Goal: Transaction & Acquisition: Purchase product/service

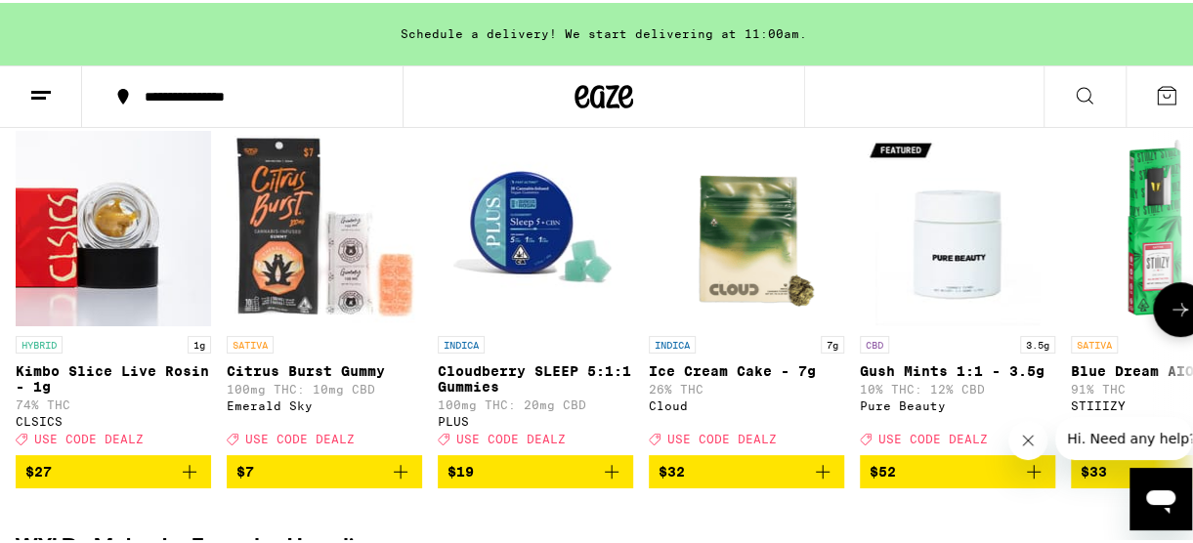
scroll to position [262, 0]
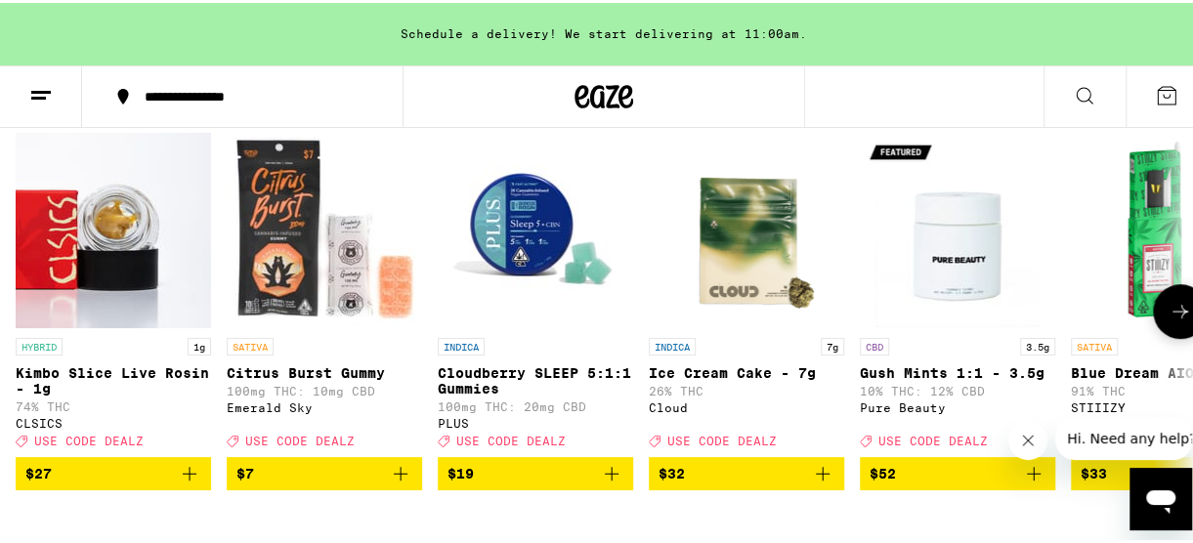
click at [397, 488] on button "$7" at bounding box center [324, 470] width 195 height 33
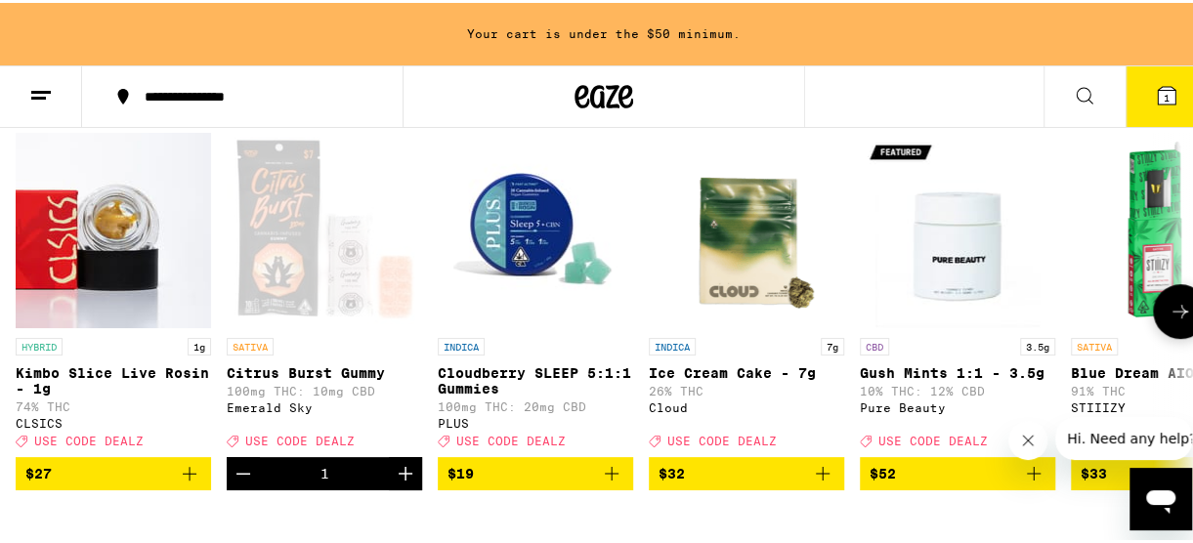
click at [408, 483] on icon "Increment" at bounding box center [405, 470] width 23 height 23
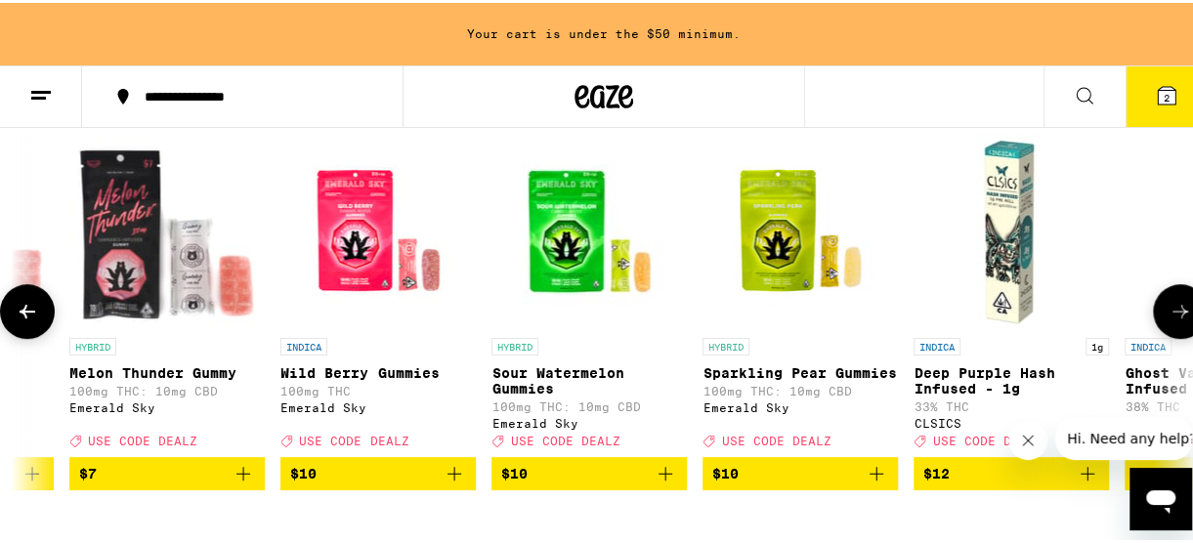
scroll to position [0, 1422]
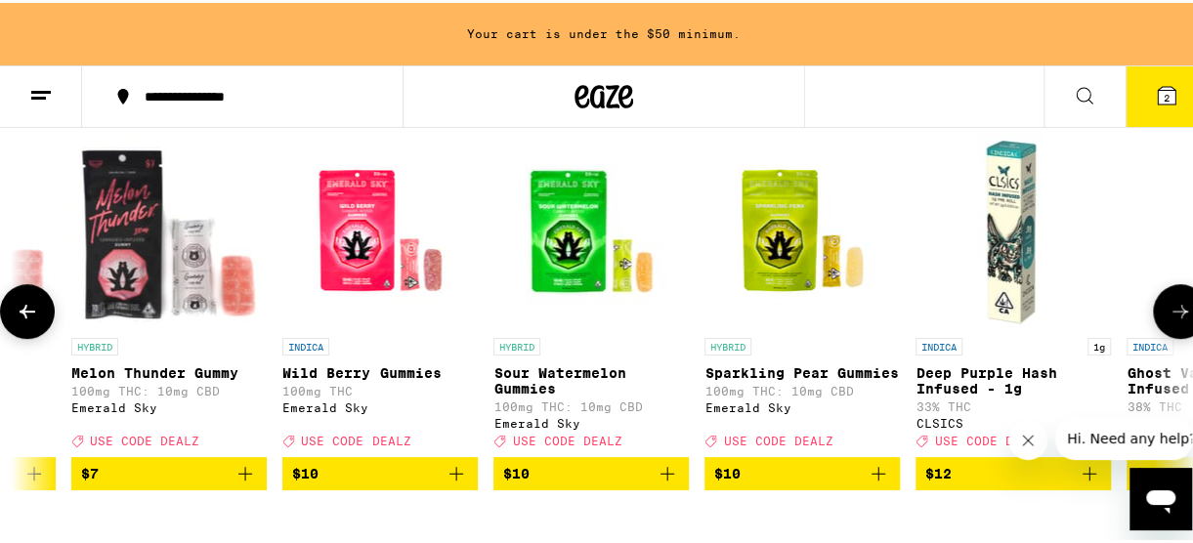
click at [459, 483] on icon "Add to bag" at bounding box center [456, 470] width 23 height 23
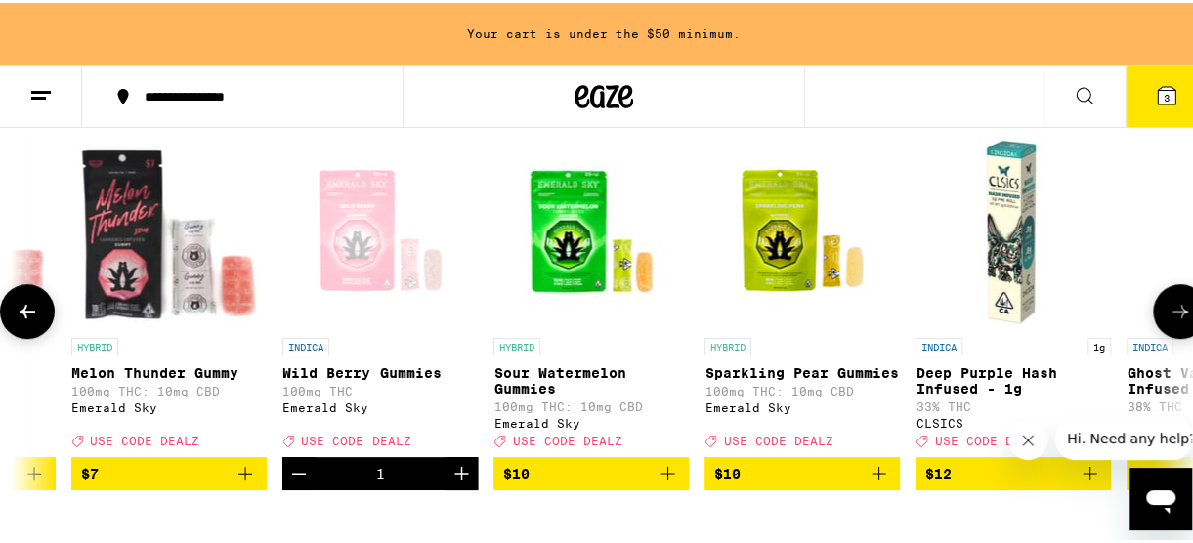
click at [673, 483] on icon "Add to bag" at bounding box center [667, 470] width 23 height 23
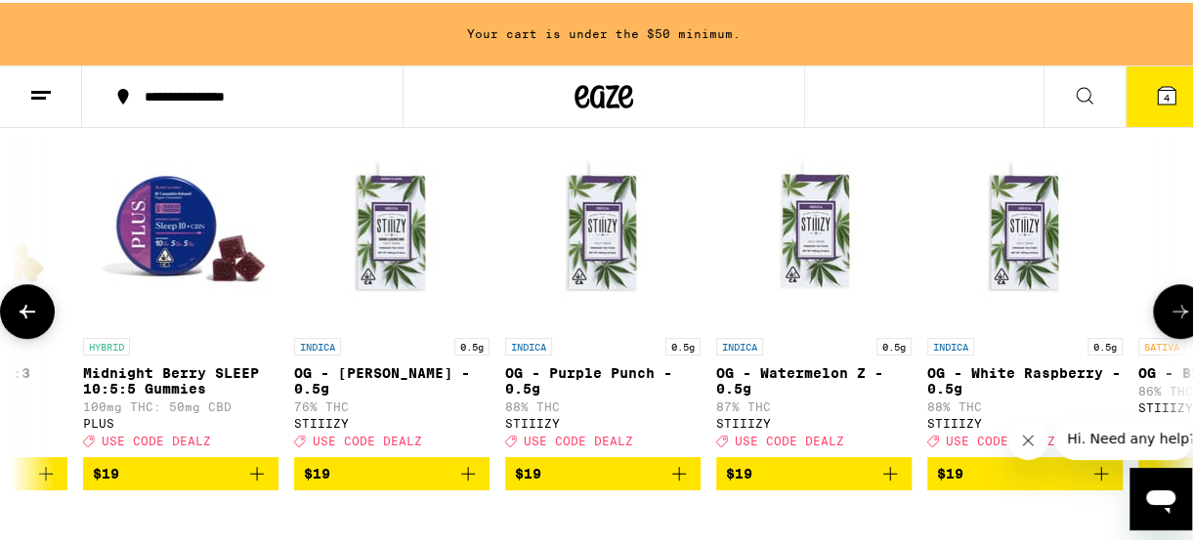
scroll to position [0, 6065]
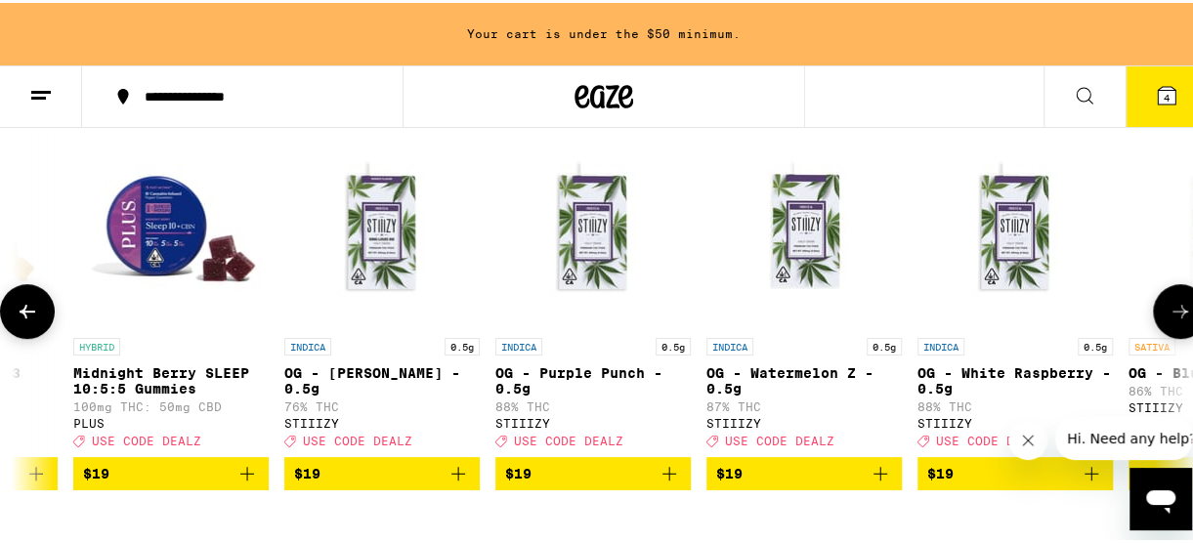
click at [204, 407] on p "100mg THC: 50mg CBD" at bounding box center [170, 404] width 195 height 13
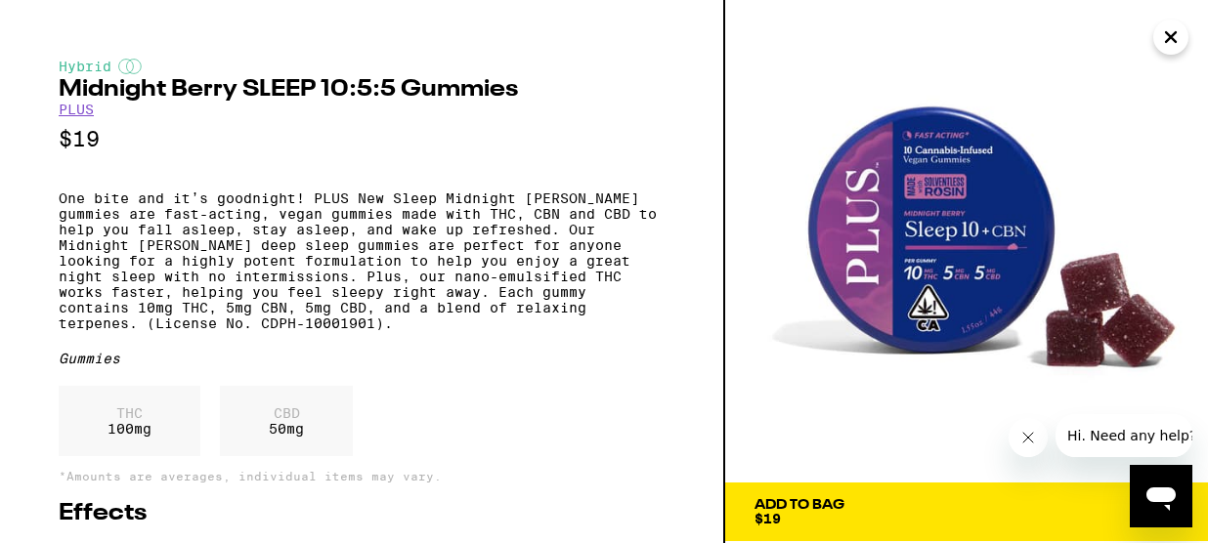
click at [1171, 37] on icon "Close" at bounding box center [1171, 37] width 10 height 10
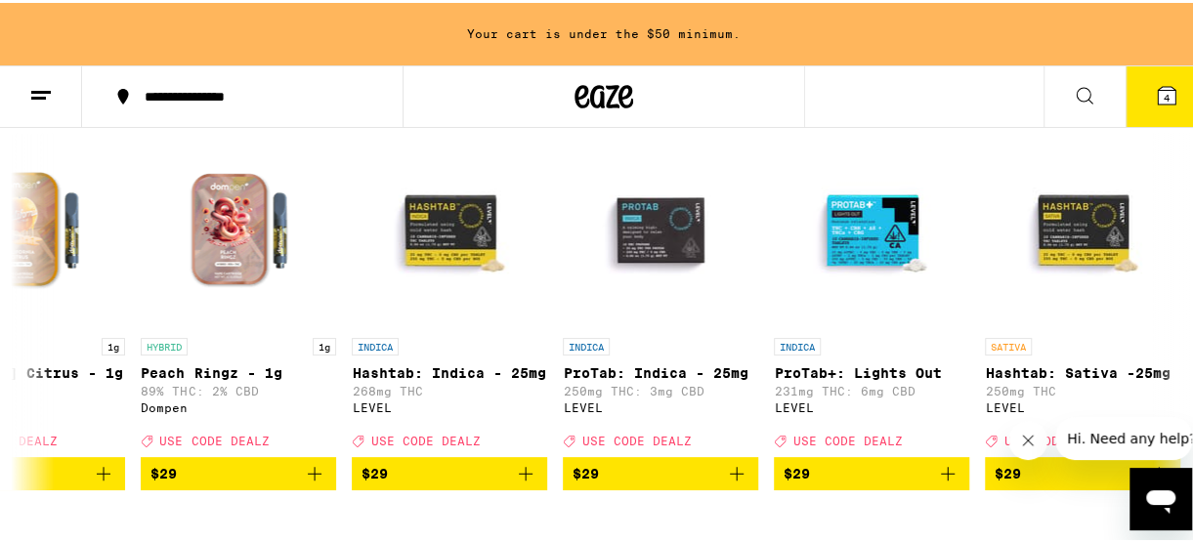
scroll to position [0, 15929]
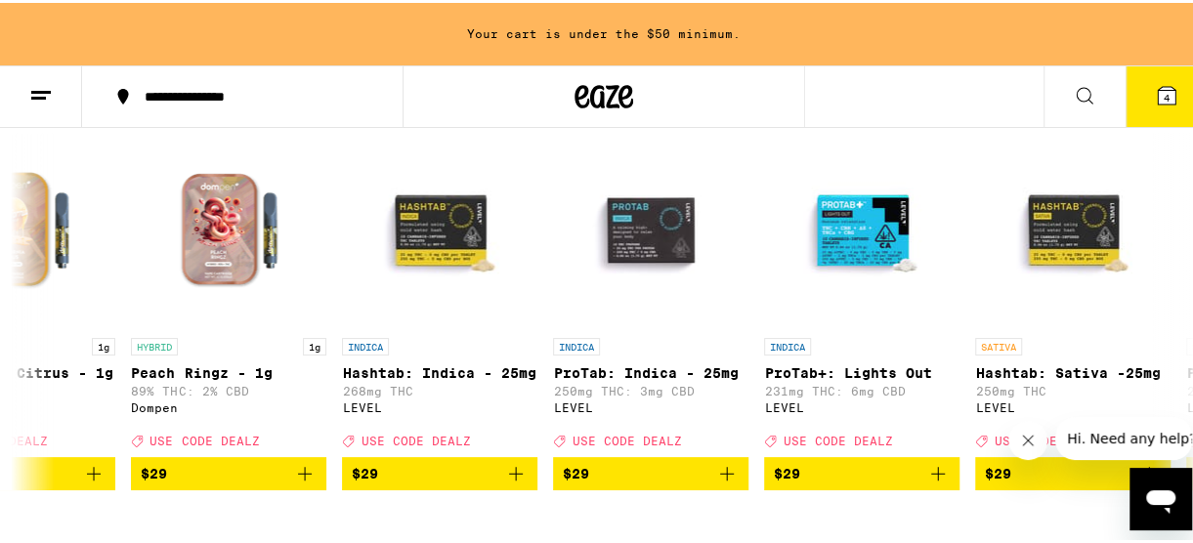
click at [737, 483] on icon "Add to bag" at bounding box center [726, 470] width 23 height 23
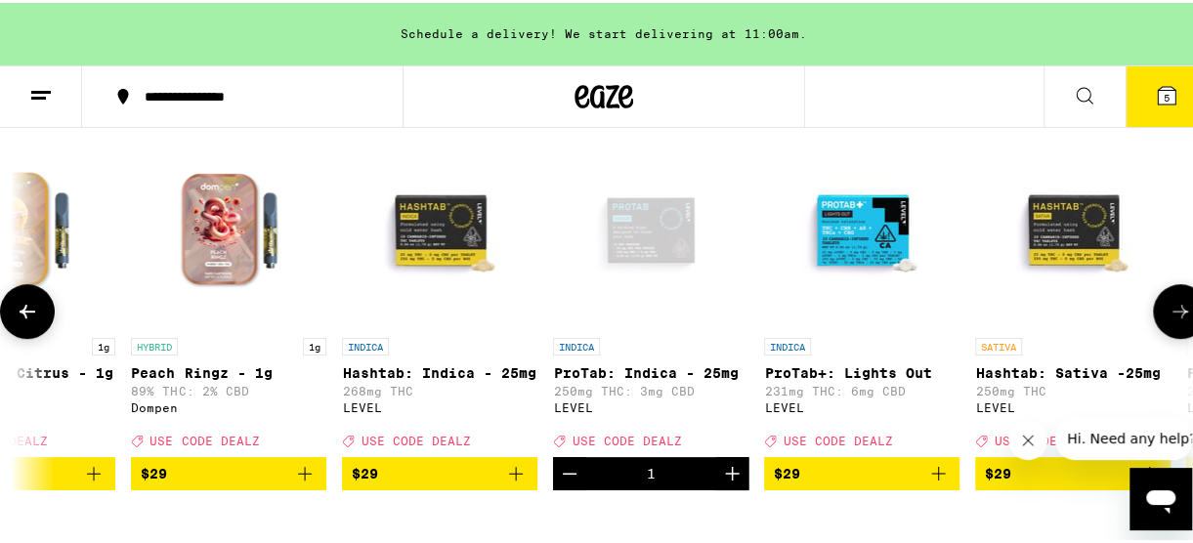
click at [1164, 91] on span "5" at bounding box center [1167, 95] width 6 height 12
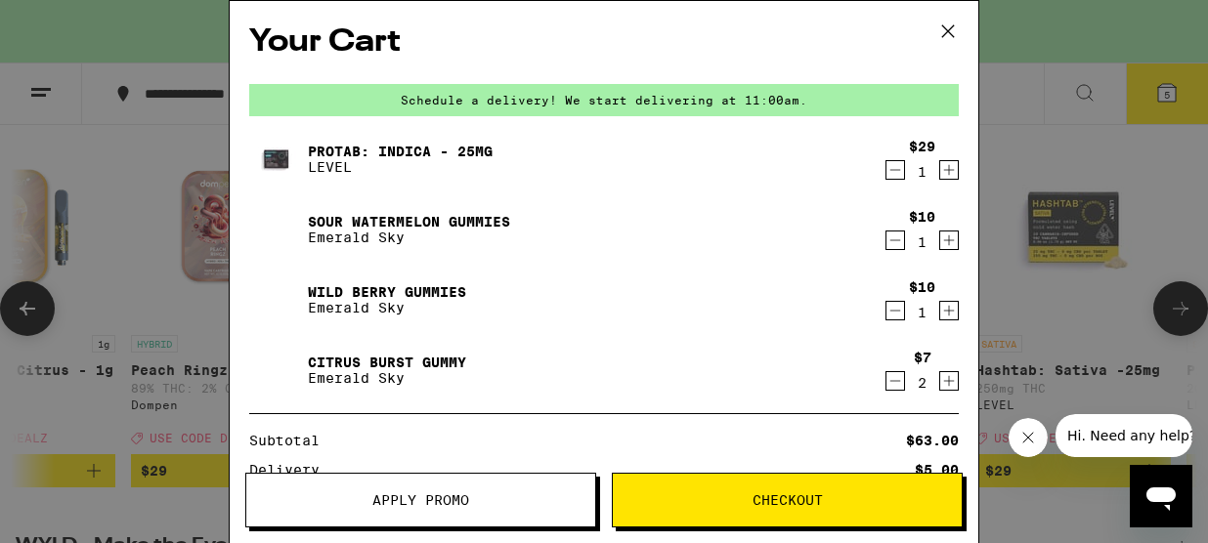
click at [545, 494] on span "Apply Promo" at bounding box center [420, 501] width 349 height 14
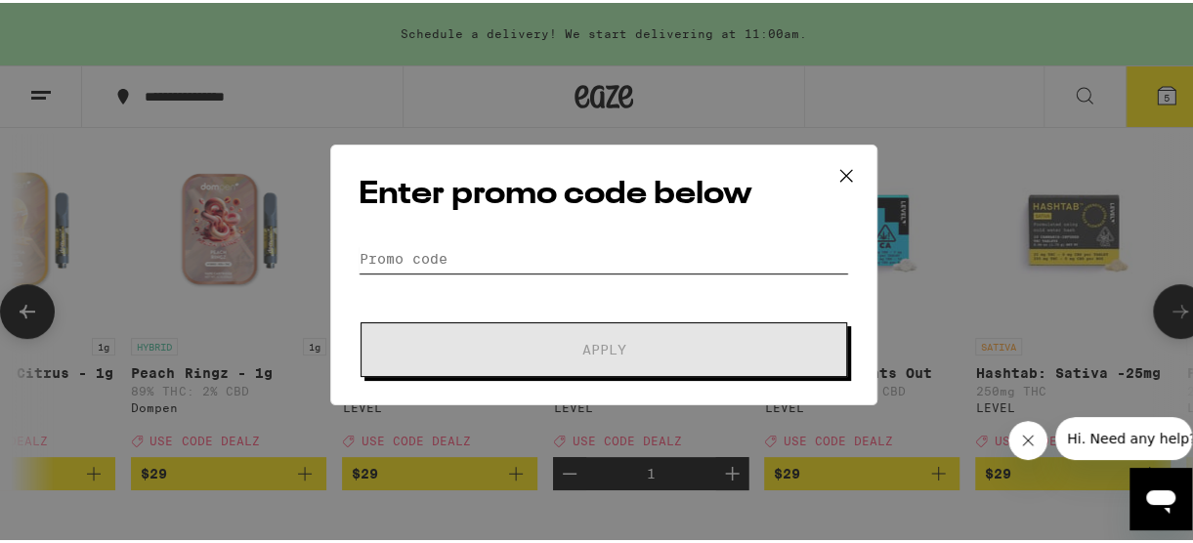
click at [532, 255] on input "Promo Code" at bounding box center [604, 255] width 491 height 29
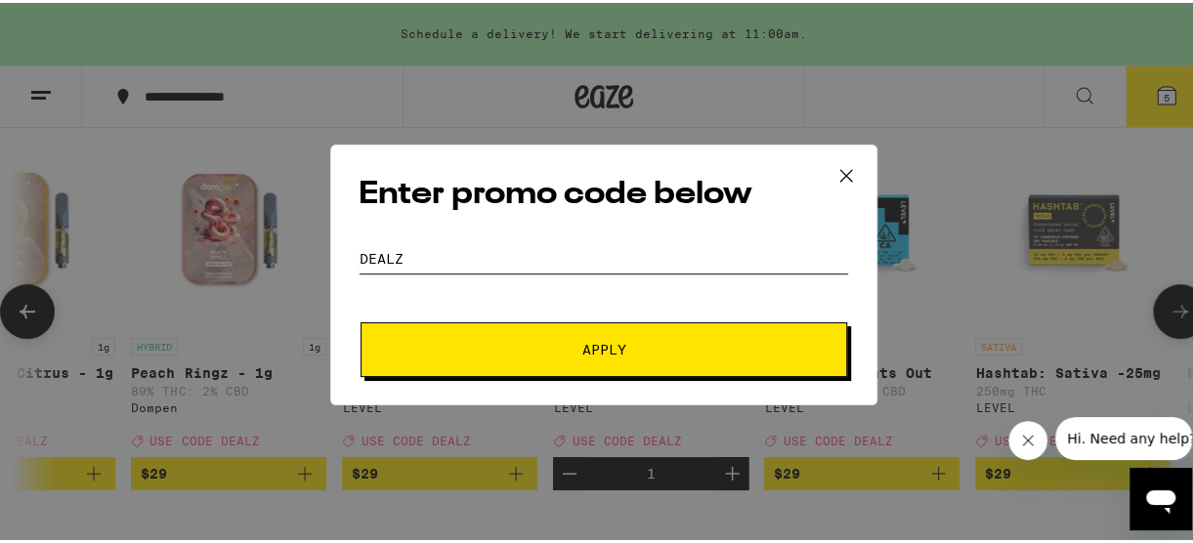
type input "dealz"
click at [645, 349] on span "Apply" at bounding box center [604, 347] width 352 height 14
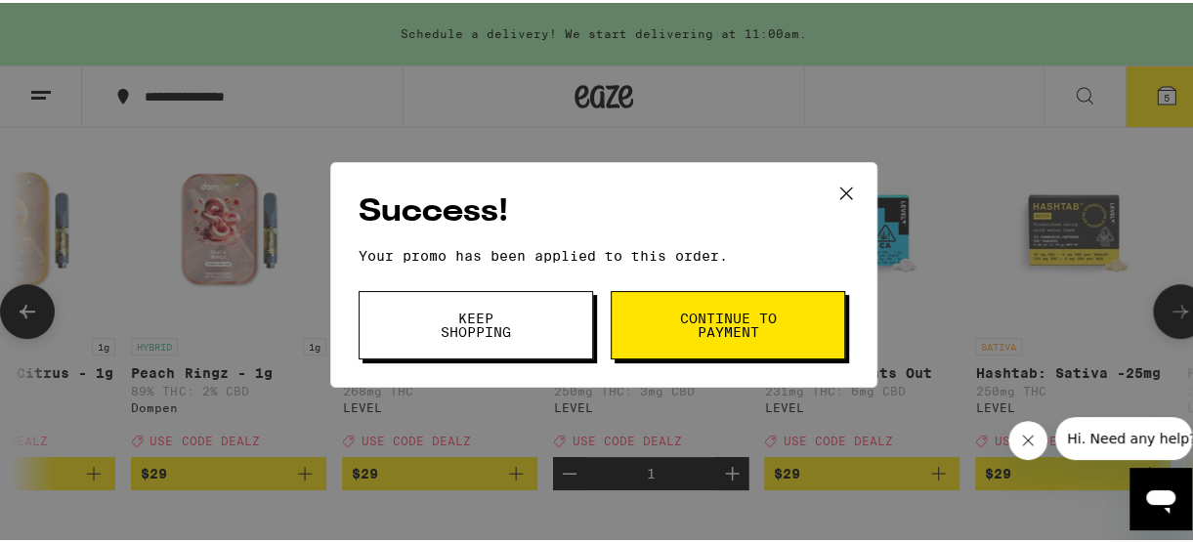
click at [730, 330] on span "Continue to payment" at bounding box center [728, 322] width 100 height 27
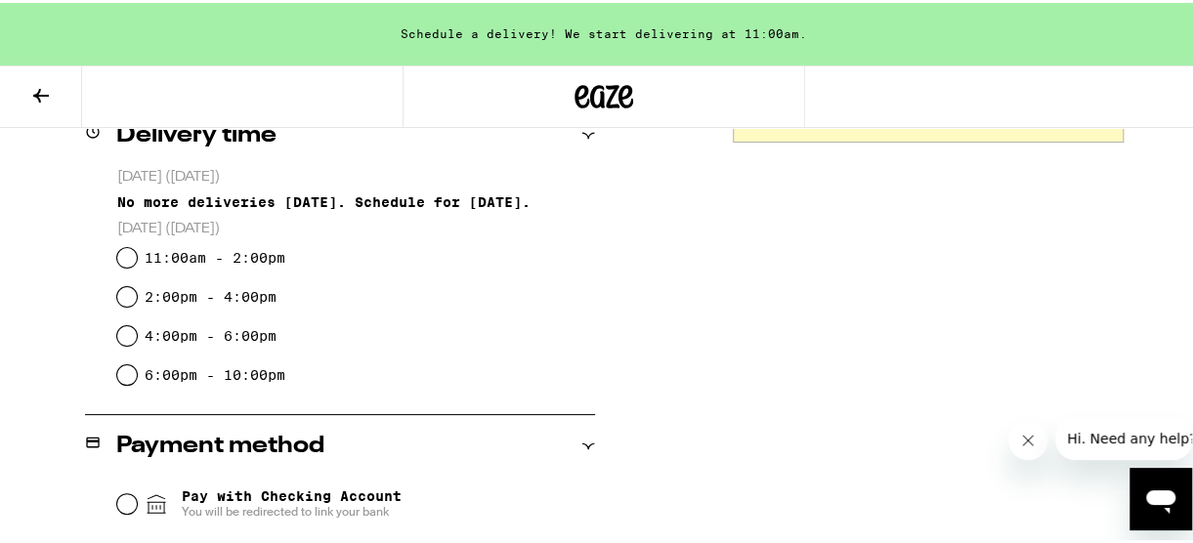
scroll to position [508, 0]
click at [122, 342] on input "4:00pm - 6:00pm" at bounding box center [127, 333] width 20 height 20
radio input "true"
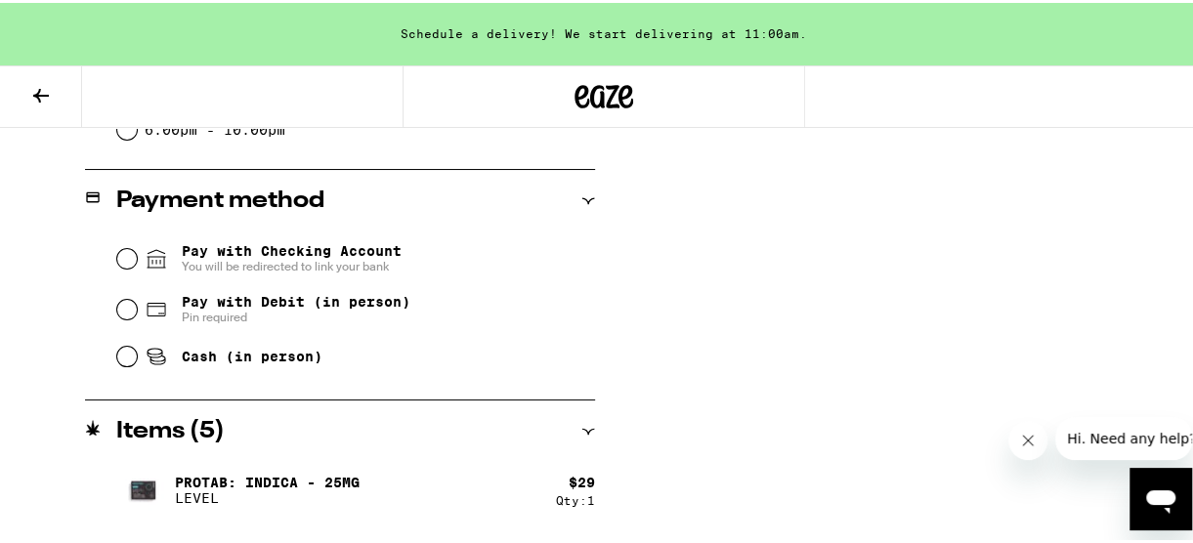
scroll to position [756, 0]
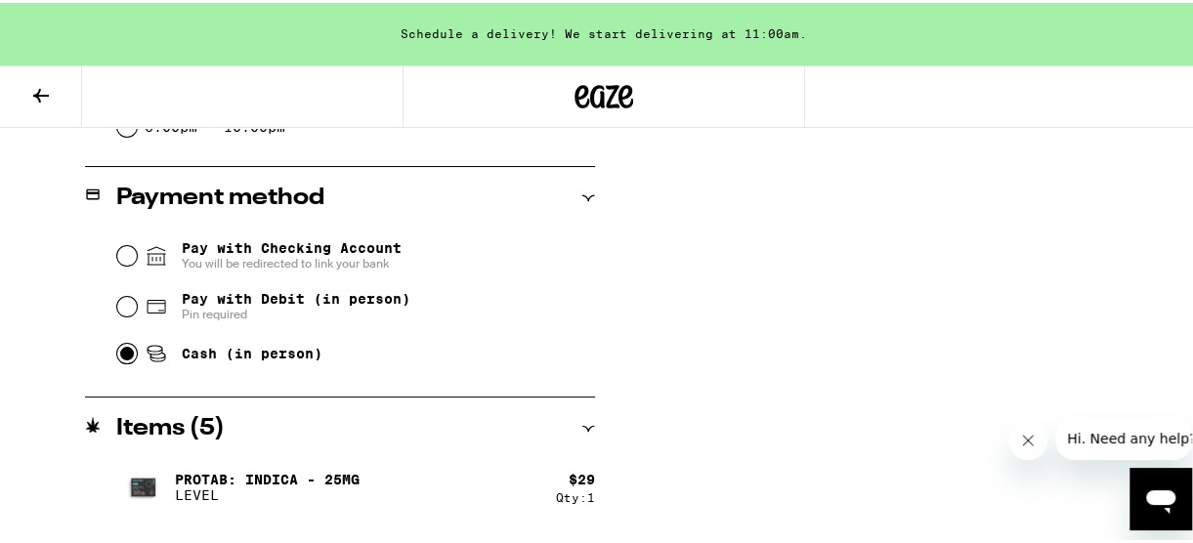
click at [119, 361] on input "Cash (in person)" at bounding box center [127, 351] width 20 height 20
radio input "true"
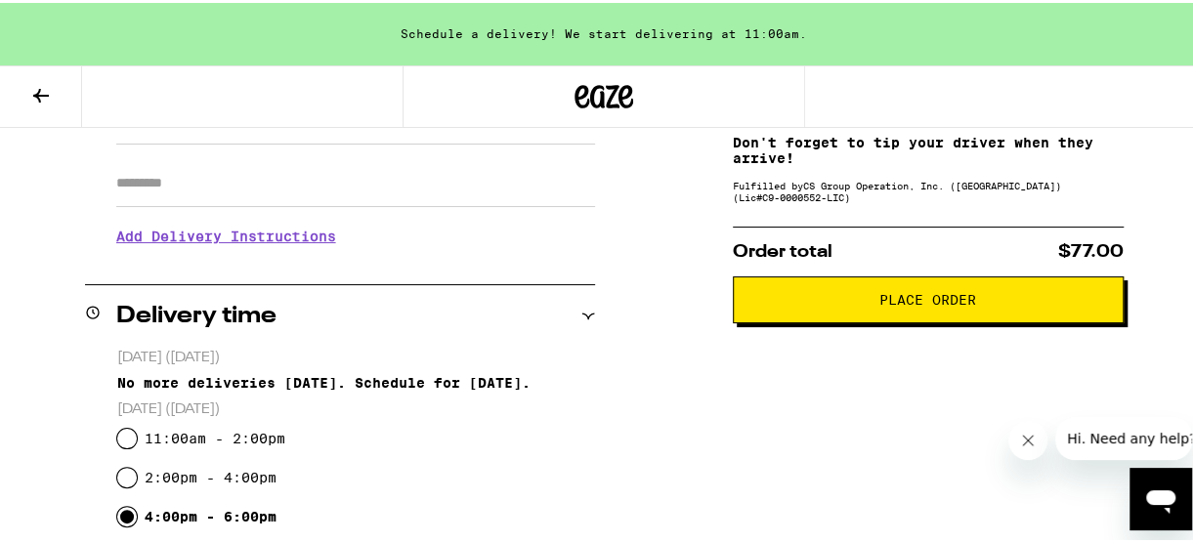
scroll to position [311, 0]
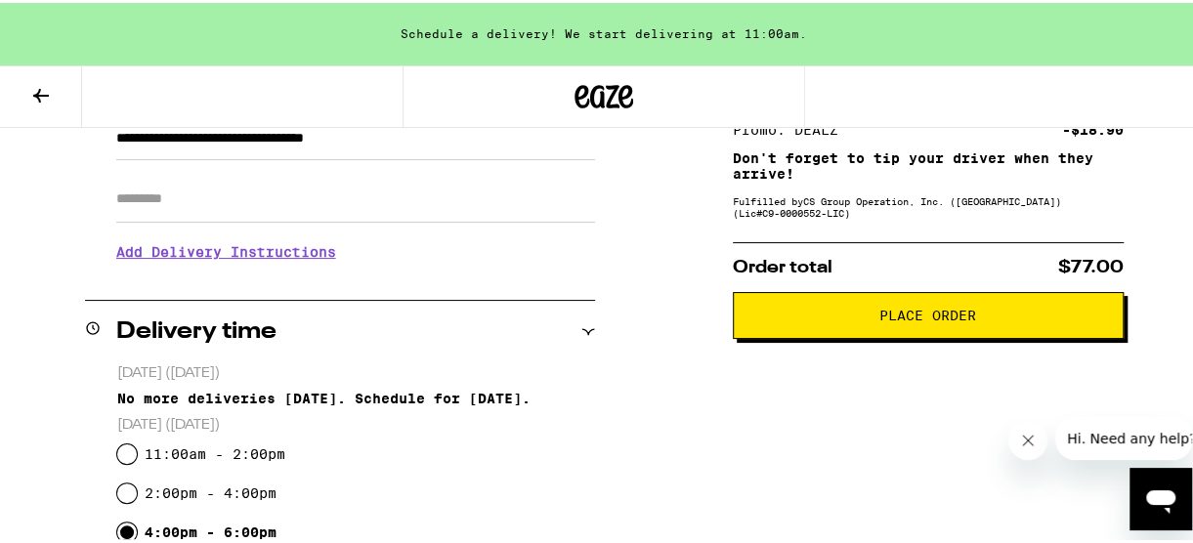
click at [949, 309] on button "Place Order" at bounding box center [928, 312] width 391 height 47
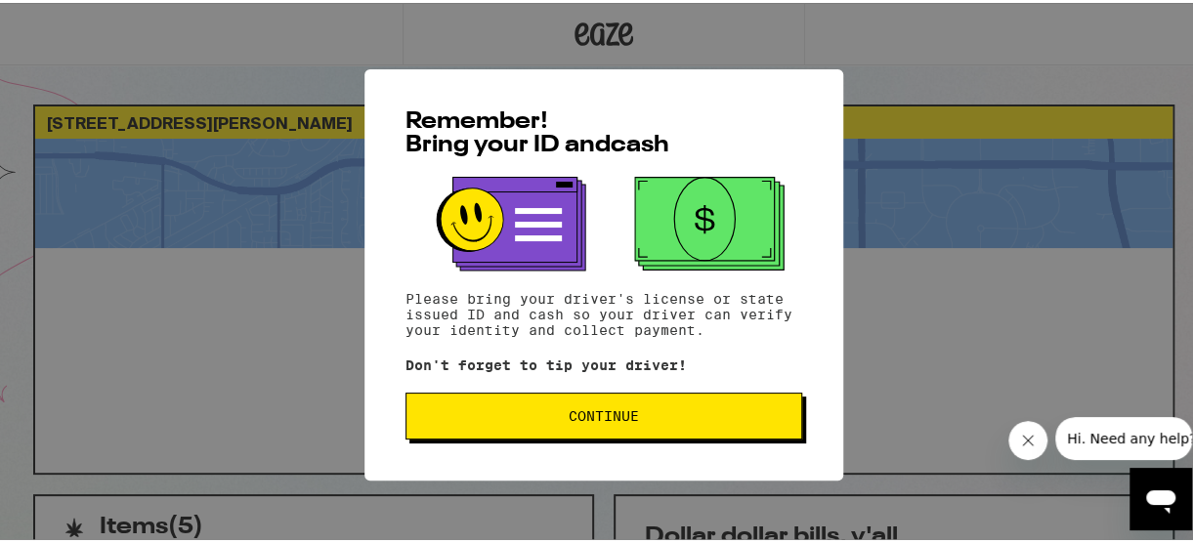
click at [743, 413] on span "Continue" at bounding box center [604, 414] width 364 height 14
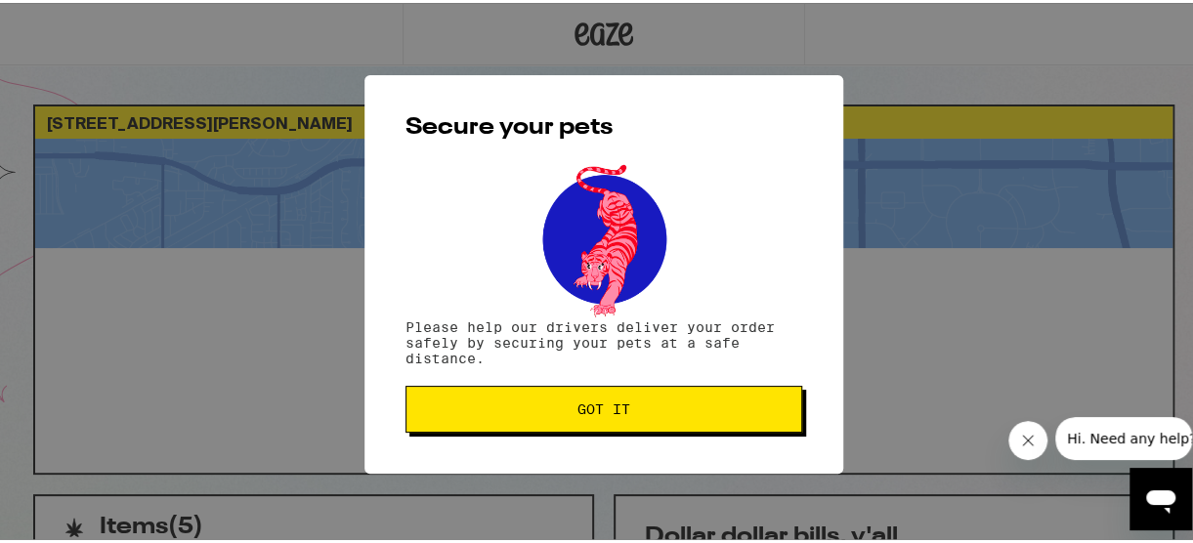
click at [719, 406] on span "Got it" at bounding box center [604, 407] width 364 height 14
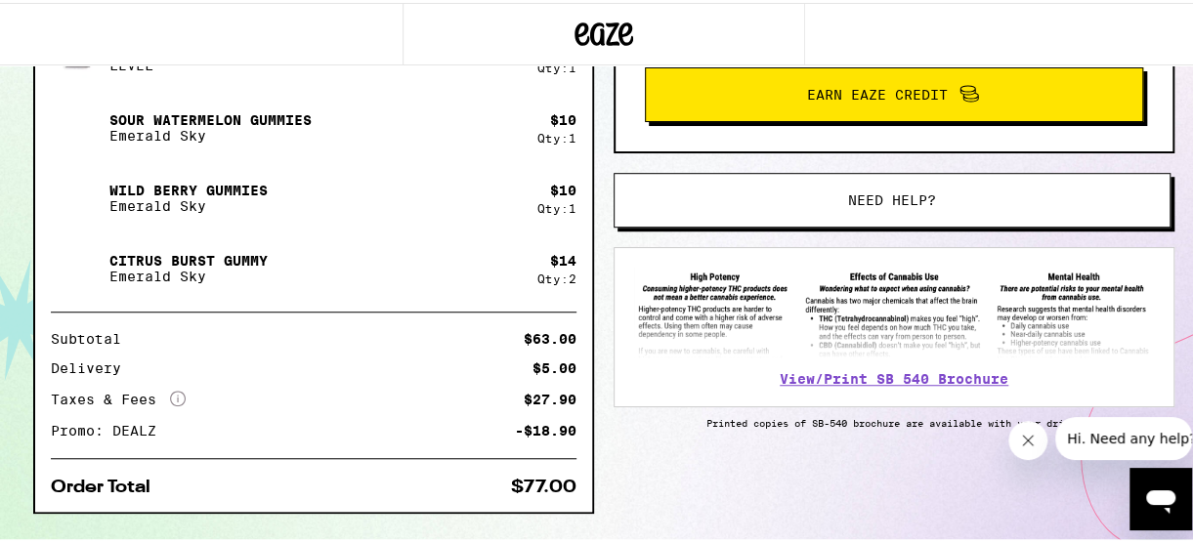
scroll to position [588, 0]
